Goal: Information Seeking & Learning: Check status

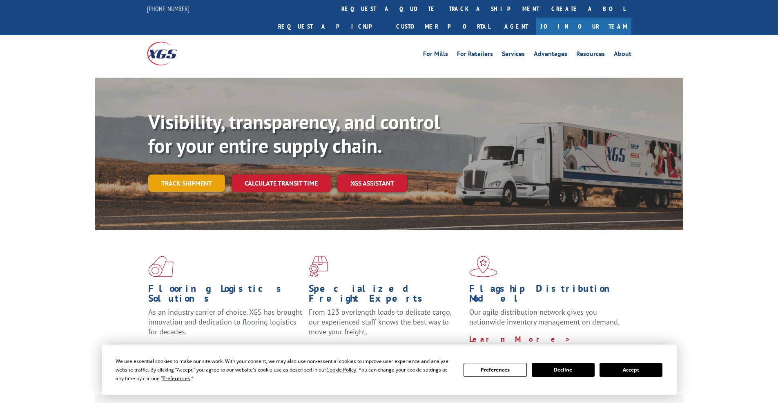
click at [196, 174] on link "Track shipment" at bounding box center [186, 182] width 77 height 17
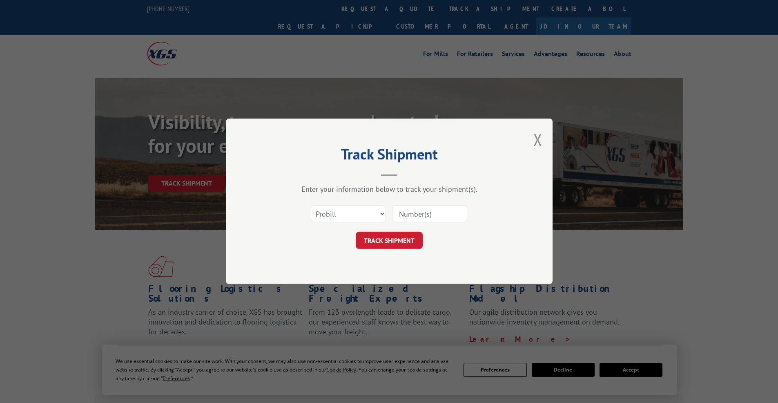
click at [422, 220] on input at bounding box center [429, 213] width 75 height 17
paste input "2843091"
type input "2843091"
click at [410, 233] on button "TRACK SHIPMENT" at bounding box center [389, 240] width 67 height 17
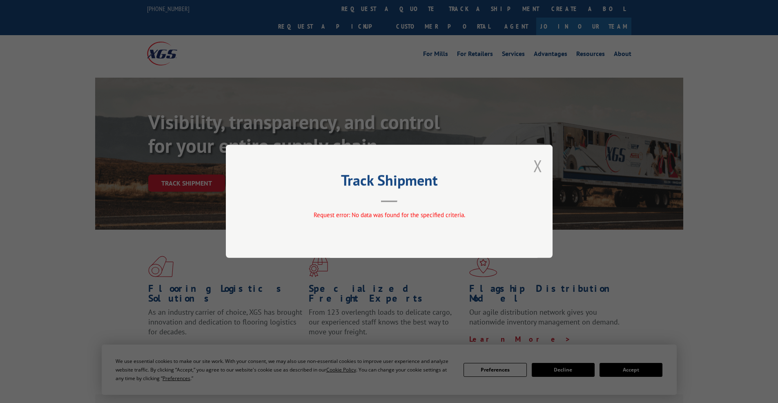
click at [535, 165] on button "Close modal" at bounding box center [538, 166] width 9 height 22
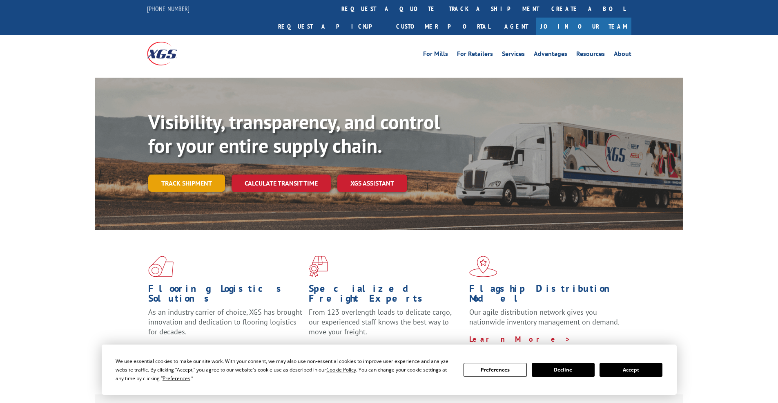
click at [197, 174] on link "Track shipment" at bounding box center [186, 182] width 77 height 17
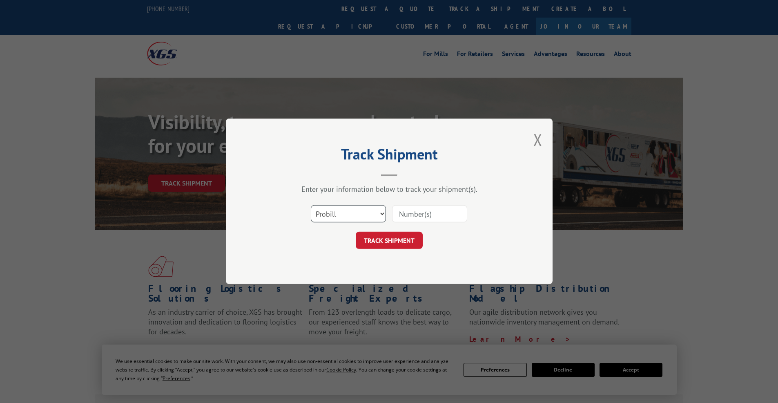
select select "po"
click at [311, 205] on select "Select category... Probill BOL PO" at bounding box center [348, 213] width 75 height 17
click at [424, 214] on input at bounding box center [429, 213] width 75 height 17
paste input "294868514"
type input "294868514"
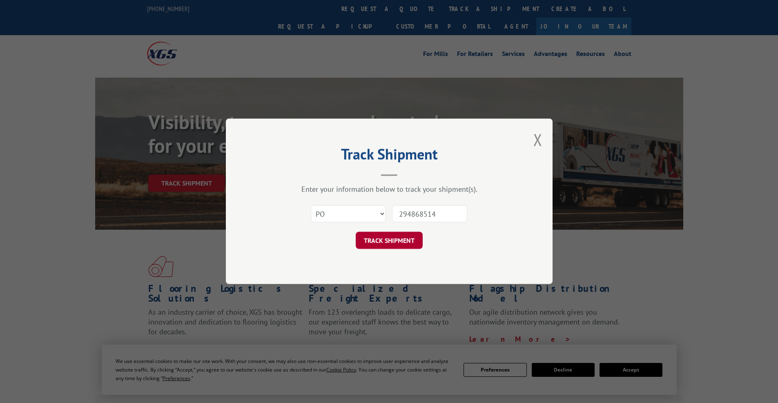
click at [410, 243] on button "TRACK SHIPMENT" at bounding box center [389, 240] width 67 height 17
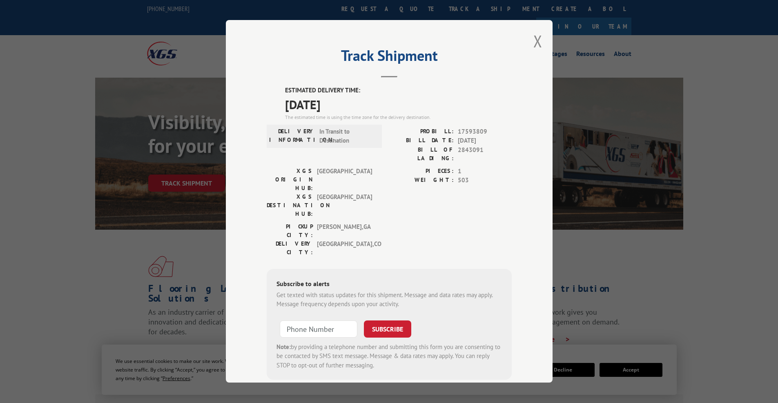
click at [479, 87] on label "ESTIMATED DELIVERY TIME:" at bounding box center [398, 90] width 227 height 9
